Goal: Information Seeking & Learning: Learn about a topic

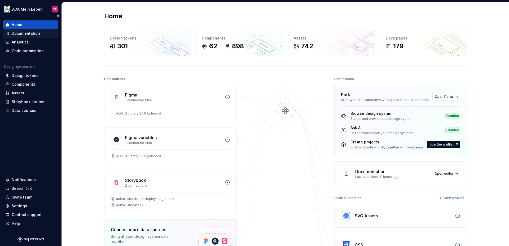
click at [25, 31] on div "Documentation" at bounding box center [26, 33] width 28 height 5
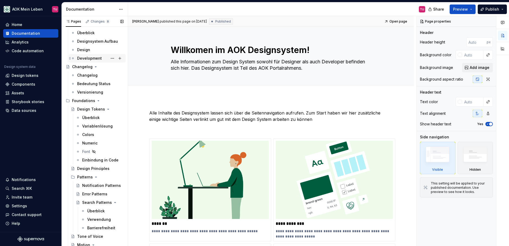
scroll to position [29, 0]
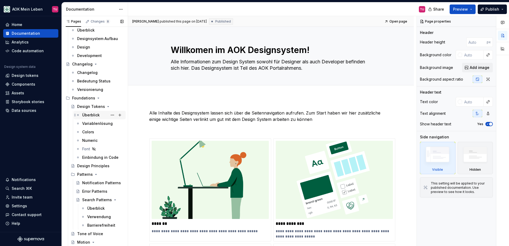
click at [91, 114] on div "Überblick" at bounding box center [90, 114] width 17 height 5
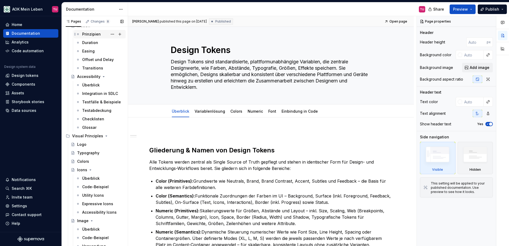
scroll to position [251, 0]
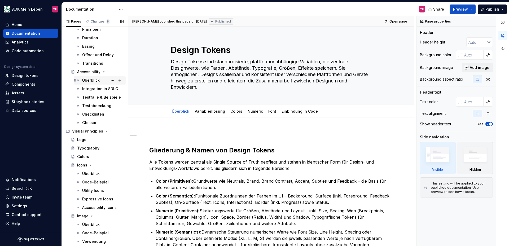
click at [92, 82] on div "Überblick" at bounding box center [90, 80] width 17 height 5
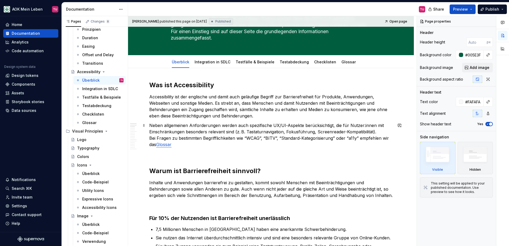
scroll to position [54, 0]
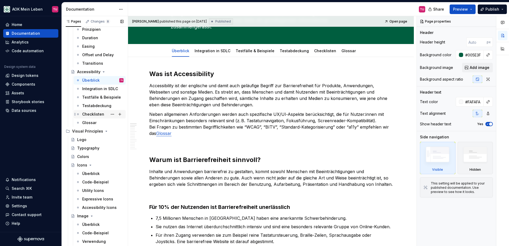
click at [97, 114] on div "Checklisten" at bounding box center [93, 114] width 22 height 5
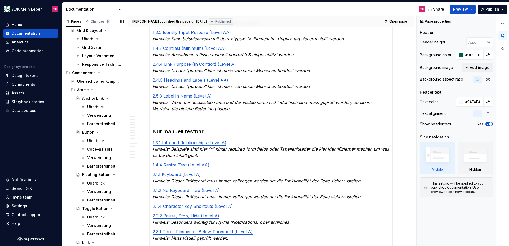
scroll to position [485, 0]
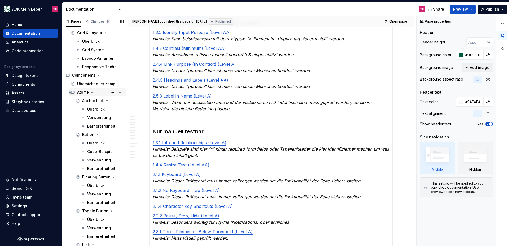
click at [79, 92] on div "Atome" at bounding box center [83, 92] width 12 height 5
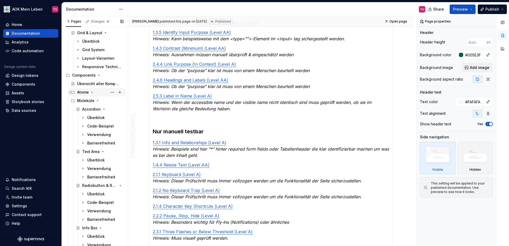
click at [79, 92] on div "Atome" at bounding box center [83, 92] width 12 height 5
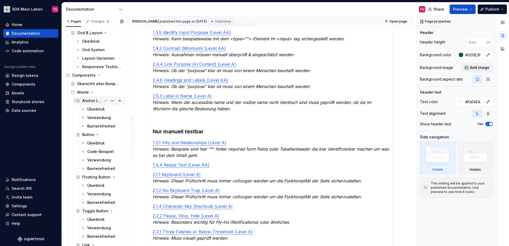
click at [90, 102] on div "Anchor Link" at bounding box center [92, 100] width 20 height 5
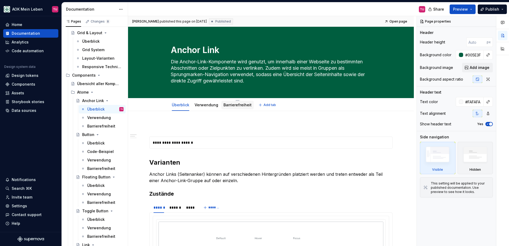
click at [244, 107] on div "Barrierefreiheit" at bounding box center [237, 104] width 28 height 5
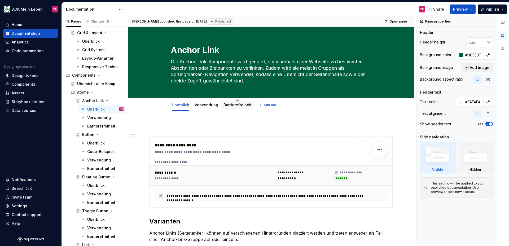
click at [240, 107] on link "Barrierefreiheit" at bounding box center [237, 105] width 28 height 5
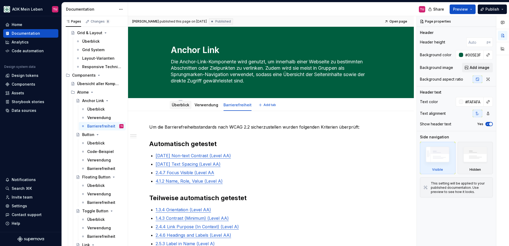
click at [188, 103] on link "Überblick" at bounding box center [180, 105] width 17 height 5
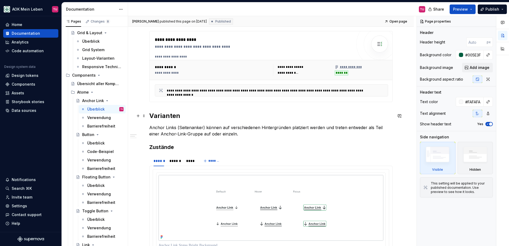
scroll to position [98, 0]
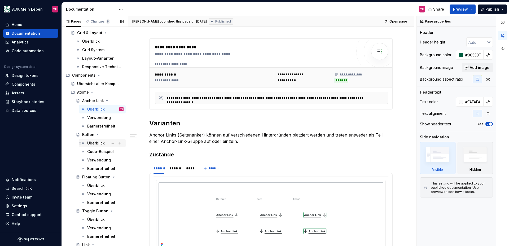
click at [91, 141] on div "Überblick" at bounding box center [95, 142] width 17 height 5
click at [87, 134] on div "Button" at bounding box center [88, 134] width 12 height 5
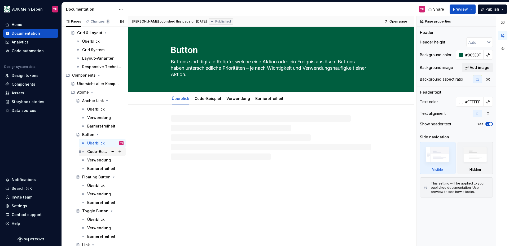
click at [95, 150] on div "Code-Beispiel" at bounding box center [97, 151] width 20 height 5
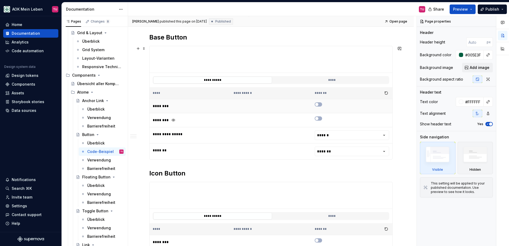
scroll to position [86, 0]
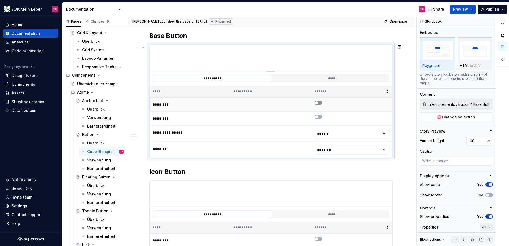
click at [317, 103] on span "button" at bounding box center [316, 102] width 3 height 3
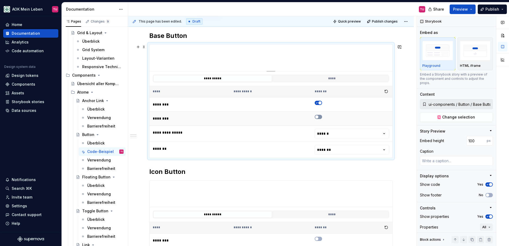
click at [318, 117] on span "button" at bounding box center [316, 116] width 3 height 3
click at [317, 117] on icon "button" at bounding box center [316, 116] width 4 height 3
click at [329, 135] on html "AOK Mein Leben TU Home Documentation Analytics Code automation Design system da…" at bounding box center [254, 123] width 509 height 246
click at [281, 157] on html "AOK Mein Leben TU Home Documentation Analytics Code automation Design system da…" at bounding box center [254, 123] width 509 height 246
click at [329, 152] on html "AOK Mein Leben TU Home Documentation Analytics Code automation Design system da…" at bounding box center [254, 123] width 509 height 246
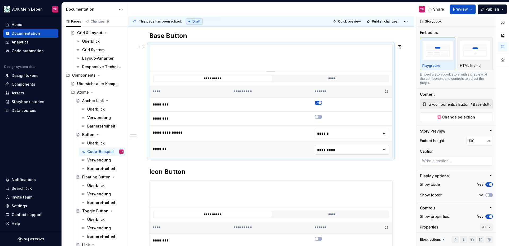
click at [335, 150] on html "AOK Mein Leben TU Home Documentation Analytics Code automation Design system da…" at bounding box center [254, 123] width 509 height 246
click at [230, 180] on div "**********" at bounding box center [270, 245] width 243 height 130
type textarea "*"
type input "ui-components / Button / Icon Button"
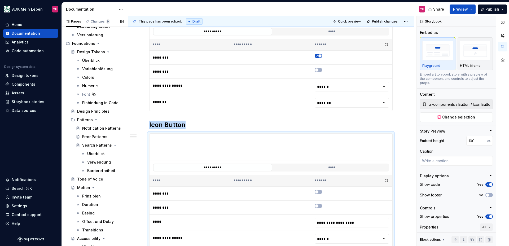
scroll to position [84, 0]
click at [25, 75] on div "Design tokens" at bounding box center [25, 75] width 27 height 5
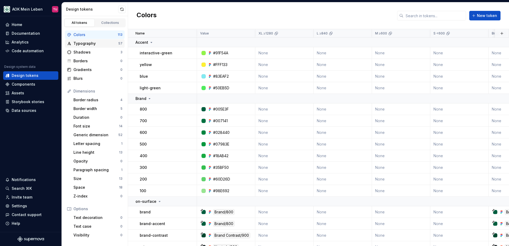
click at [88, 42] on div "Typography" at bounding box center [95, 43] width 45 height 5
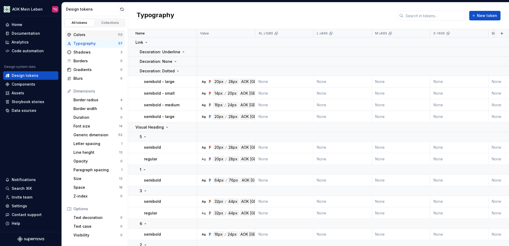
click at [87, 34] on div "Colors" at bounding box center [95, 34] width 44 height 5
